Goal: Transaction & Acquisition: Purchase product/service

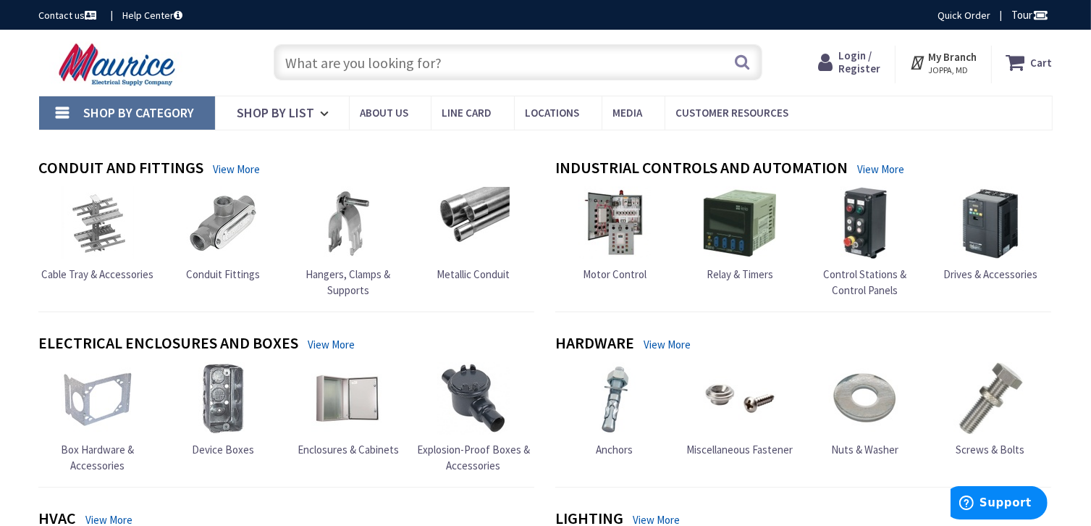
paste input "B-907"
type input "B-907"
click at [744, 58] on button "Search" at bounding box center [742, 62] width 19 height 33
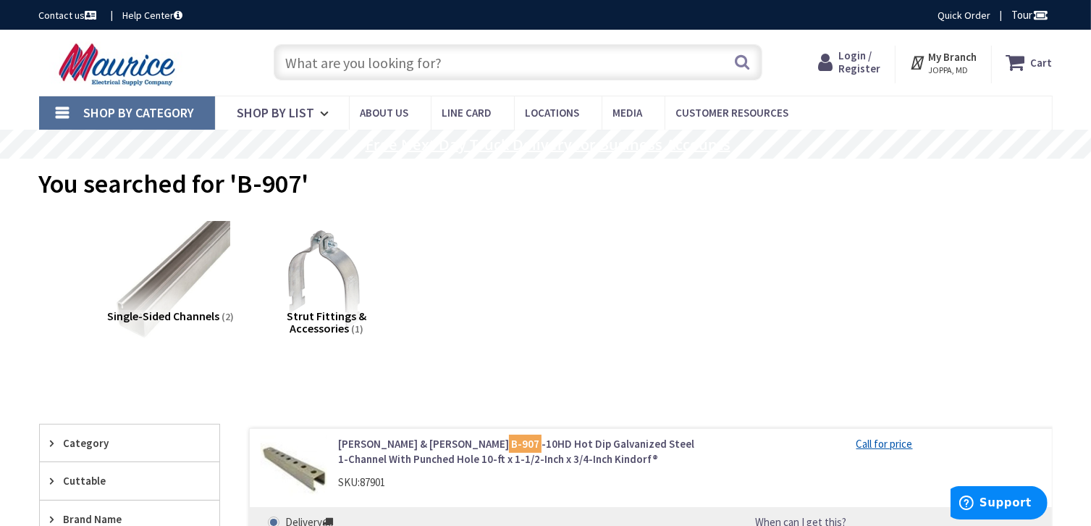
drag, startPoint x: 681, startPoint y: 149, endPoint x: 494, endPoint y: 262, distance: 218.3
click at [494, 262] on div "Single-Sided Channels (2) Strut Fittings & Accessories (1)" at bounding box center [545, 291] width 963 height 156
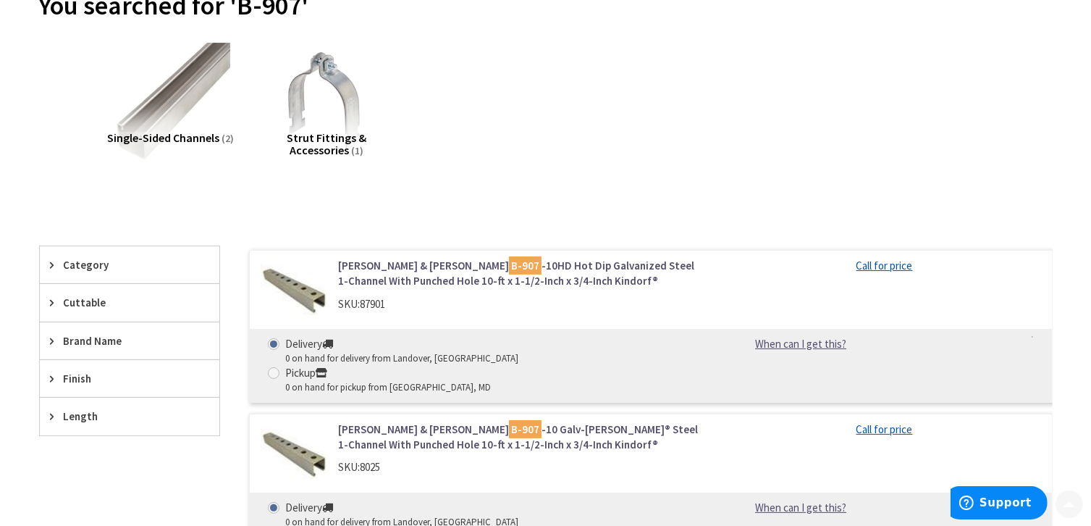
scroll to position [217, 0]
